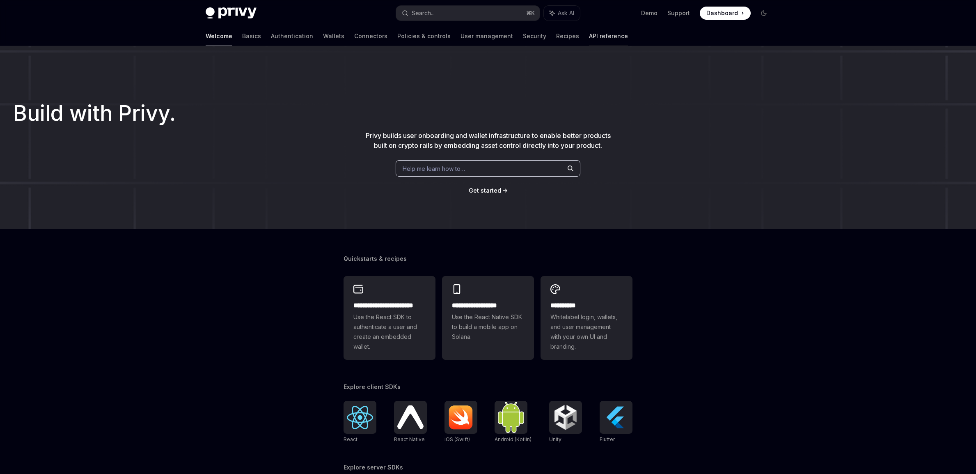
click at [589, 30] on link "API reference" at bounding box center [608, 36] width 39 height 20
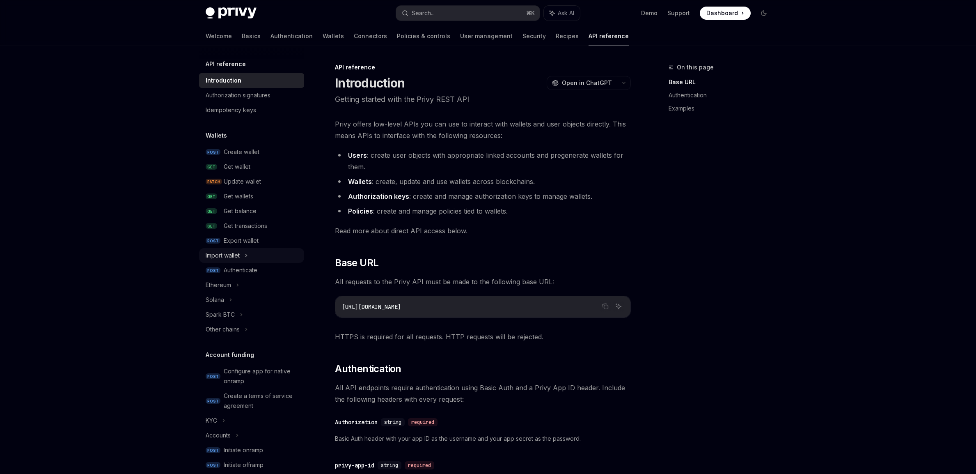
scroll to position [14, 0]
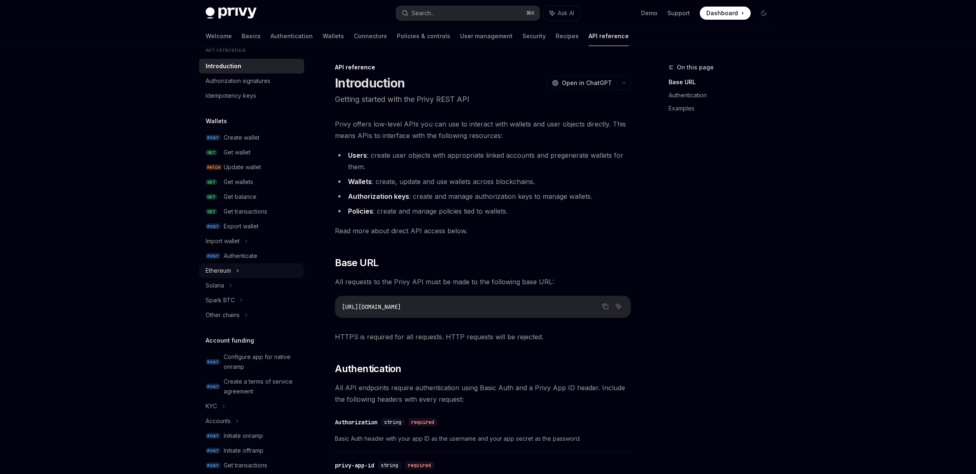
click at [211, 267] on div "Ethereum" at bounding box center [218, 271] width 25 height 10
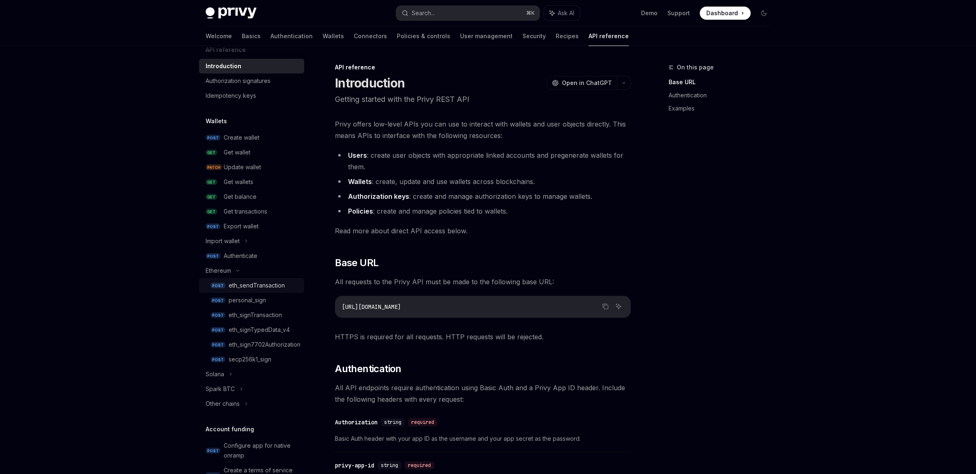
click at [225, 290] on link "POST eth_sendTransaction" at bounding box center [251, 285] width 105 height 15
click at [252, 281] on div "eth_sendTransaction" at bounding box center [257, 285] width 56 height 10
click at [252, 283] on div "eth_sendTransaction" at bounding box center [257, 285] width 56 height 10
click at [252, 286] on div "eth_sendTransaction" at bounding box center [257, 285] width 56 height 10
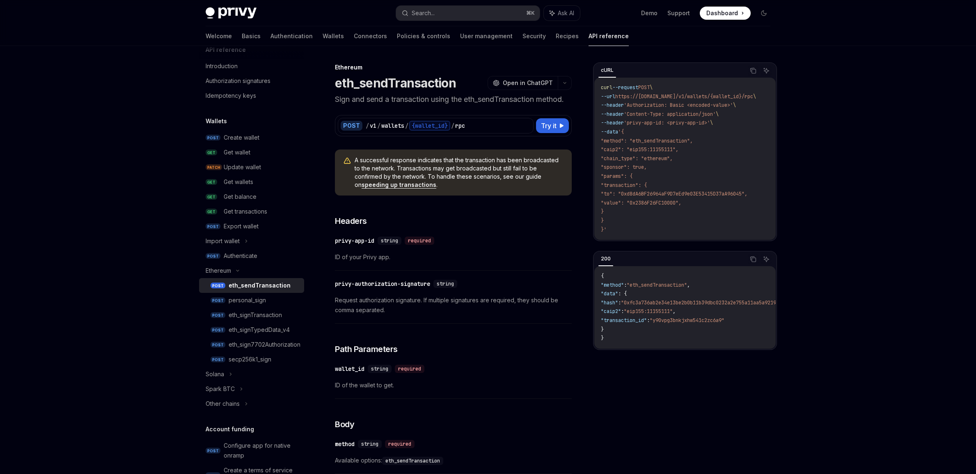
click at [253, 286] on div "eth_sendTransaction" at bounding box center [260, 285] width 62 height 10
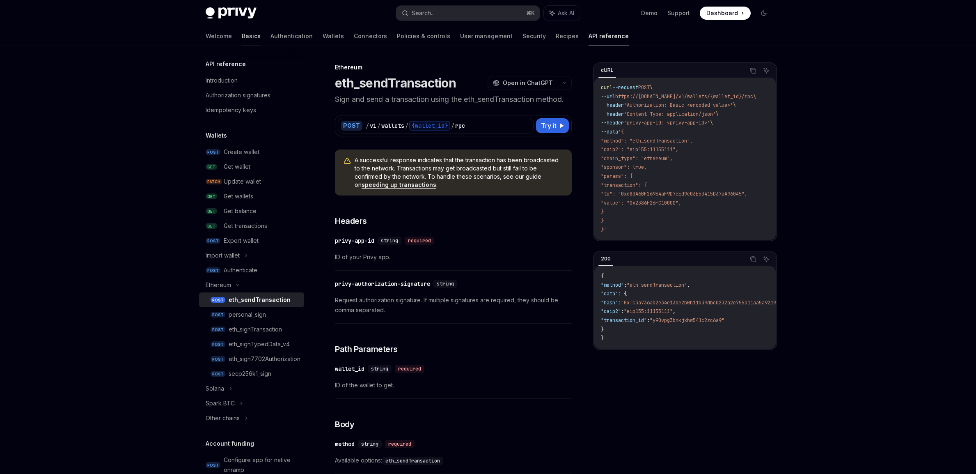
click at [242, 41] on link "Basics" at bounding box center [251, 36] width 19 height 20
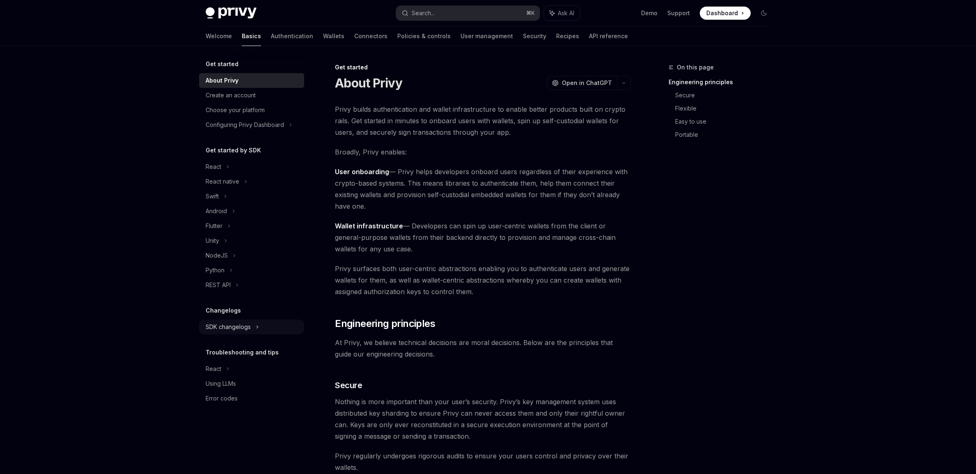
click at [216, 172] on div "SDK changelogs" at bounding box center [214, 167] width 16 height 10
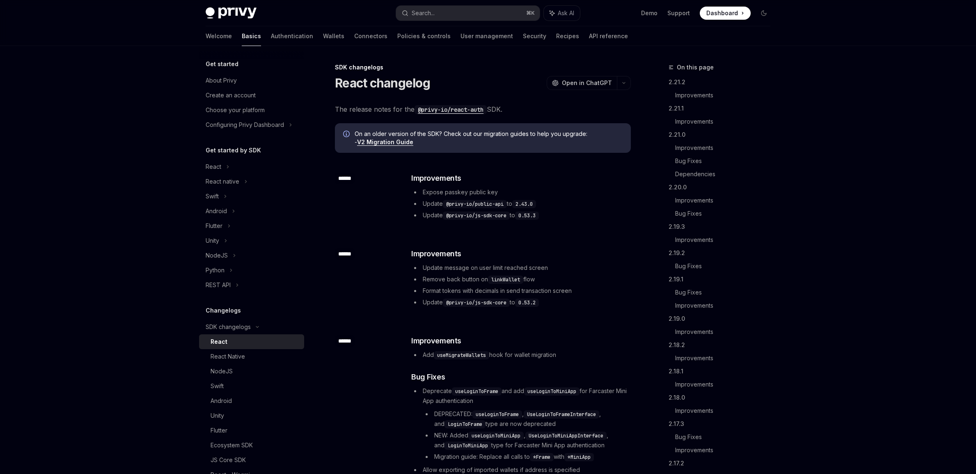
click at [224, 347] on link "React" at bounding box center [251, 341] width 105 height 15
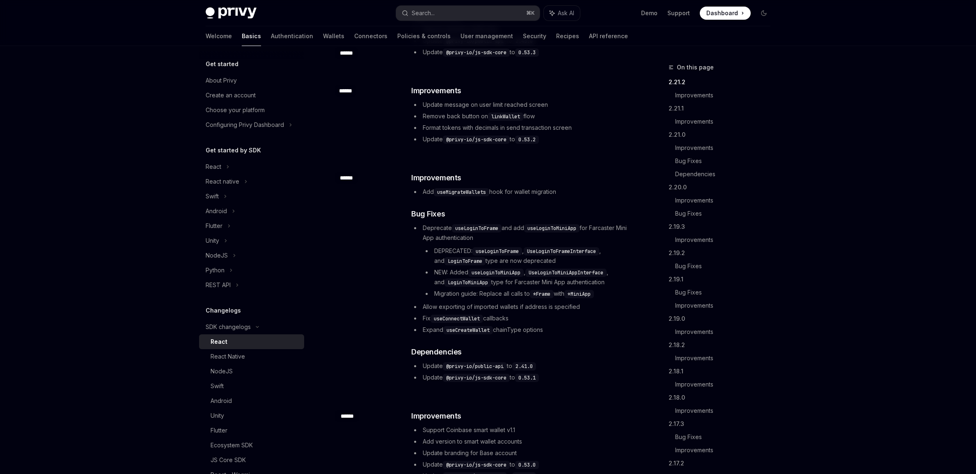
scroll to position [167, 0]
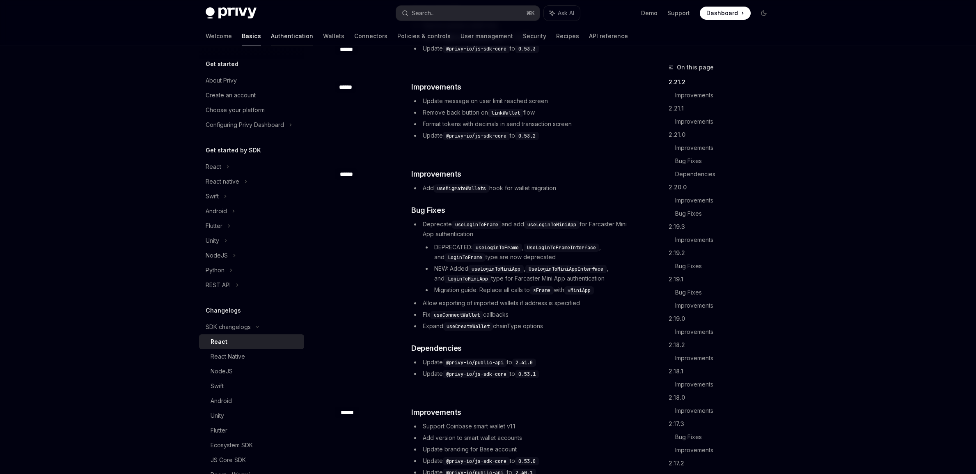
click at [271, 35] on link "Authentication" at bounding box center [292, 36] width 42 height 20
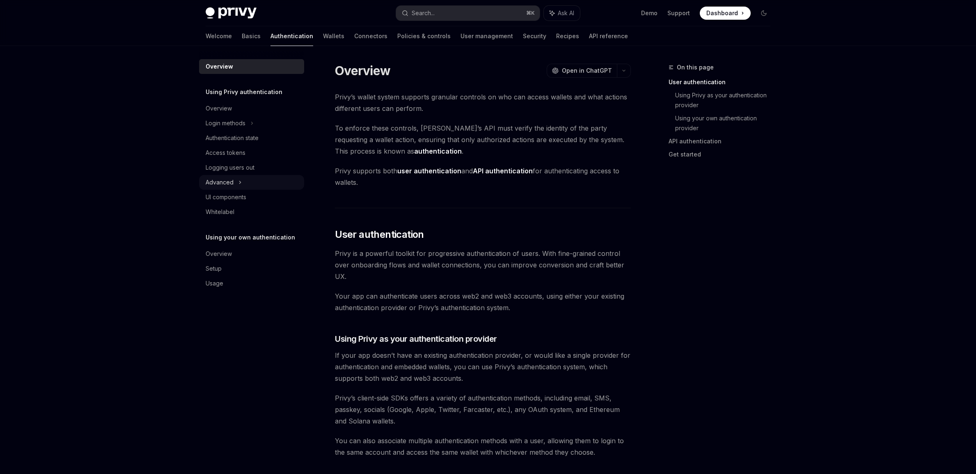
click at [227, 183] on div "Advanced" at bounding box center [220, 182] width 28 height 10
click at [229, 197] on icon at bounding box center [228, 197] width 3 height 10
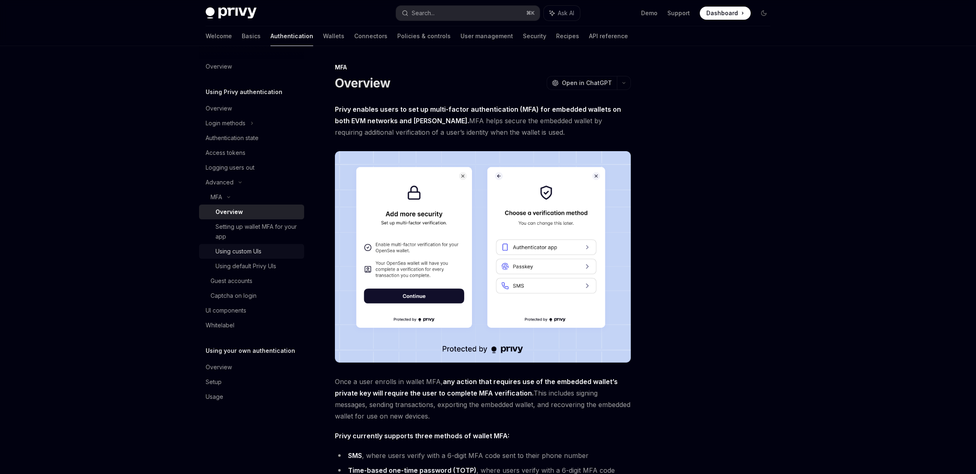
click at [238, 257] on link "Using custom UIs" at bounding box center [251, 251] width 105 height 15
click at [239, 250] on div "Using custom UIs" at bounding box center [238, 251] width 46 height 10
click at [243, 266] on div "Using default Privy UIs" at bounding box center [245, 266] width 61 height 10
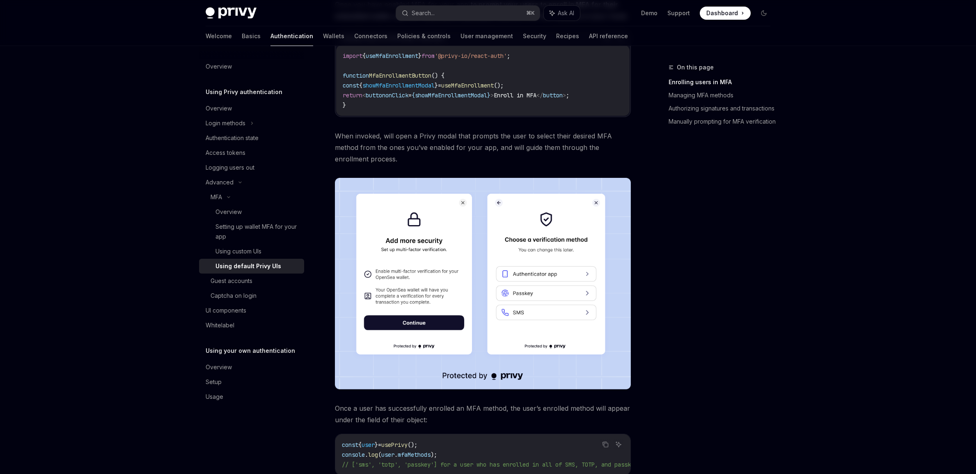
scroll to position [145, 0]
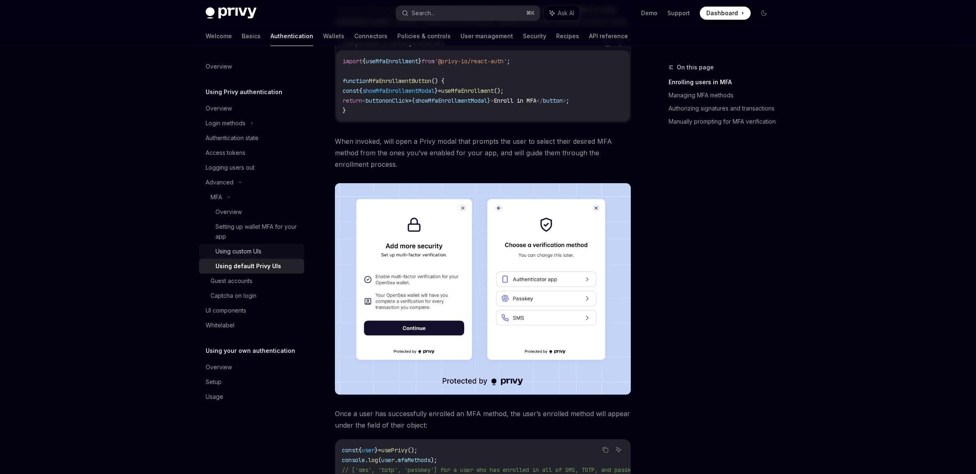
click at [246, 250] on div "Using custom UIs" at bounding box center [238, 251] width 46 height 10
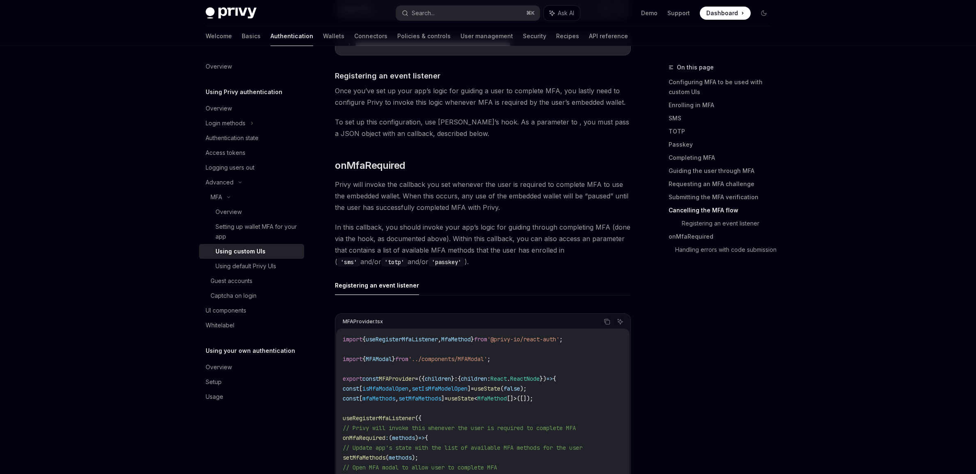
scroll to position [2551, 0]
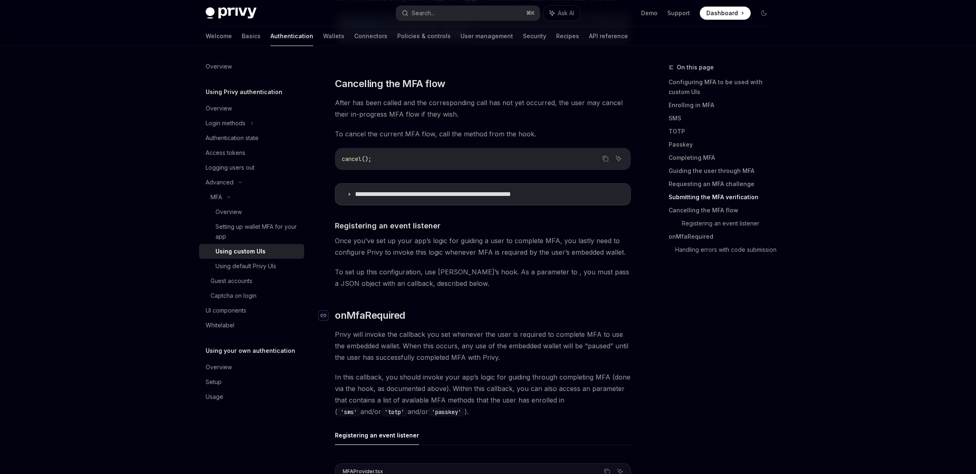
click at [327, 311] on div "Navigate to header" at bounding box center [323, 315] width 10 height 10
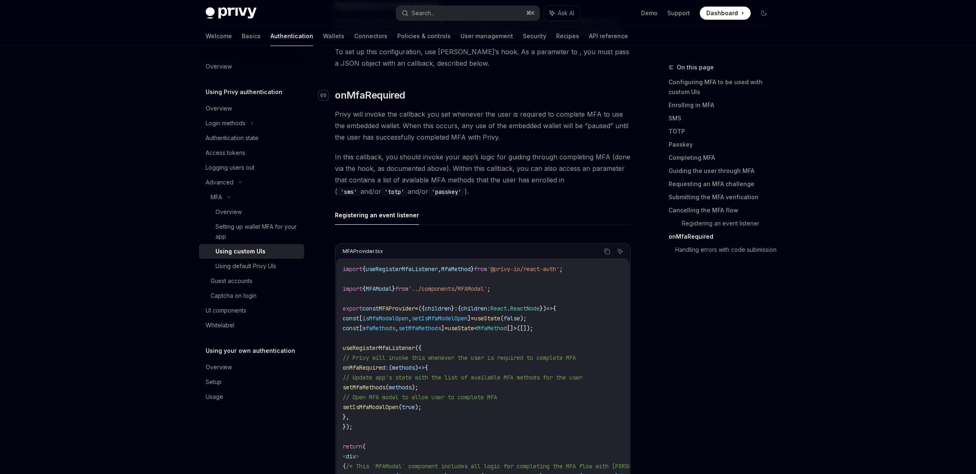
scroll to position [2795, 0]
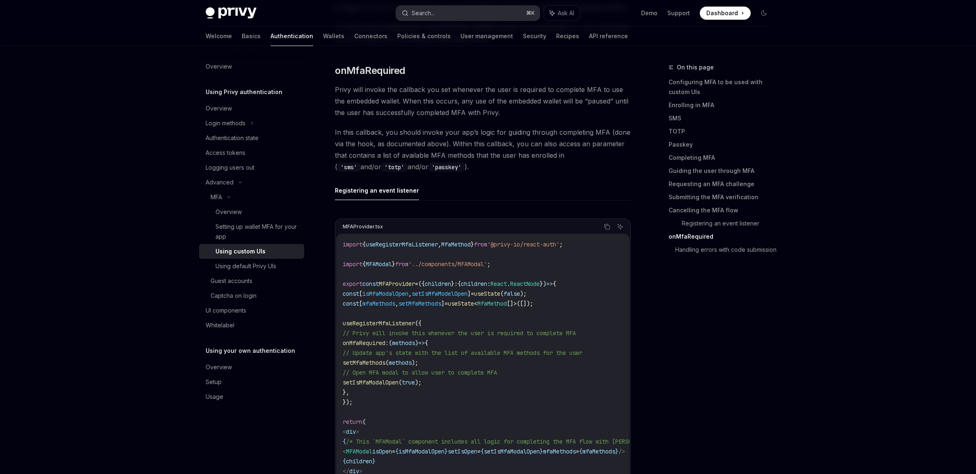
type textarea "*"
